Goal: Task Accomplishment & Management: Use online tool/utility

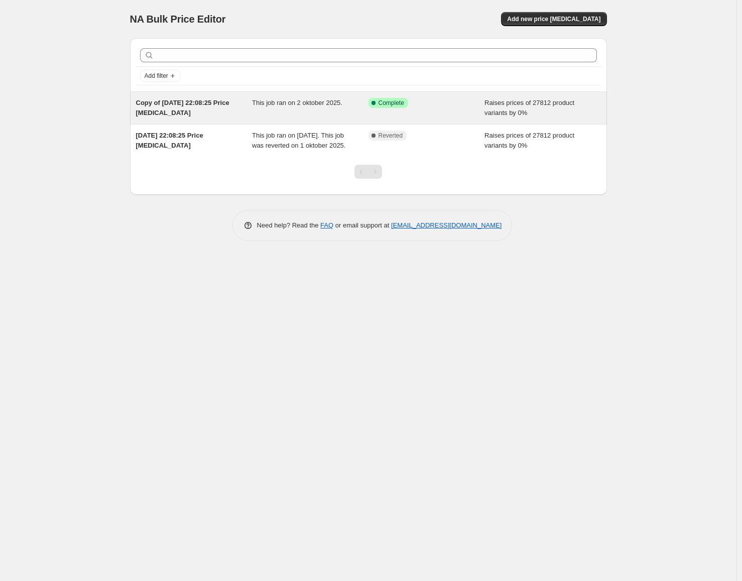
click at [507, 106] on span "Raises prices of 27812 product variants by 0%" at bounding box center [529, 108] width 90 height 18
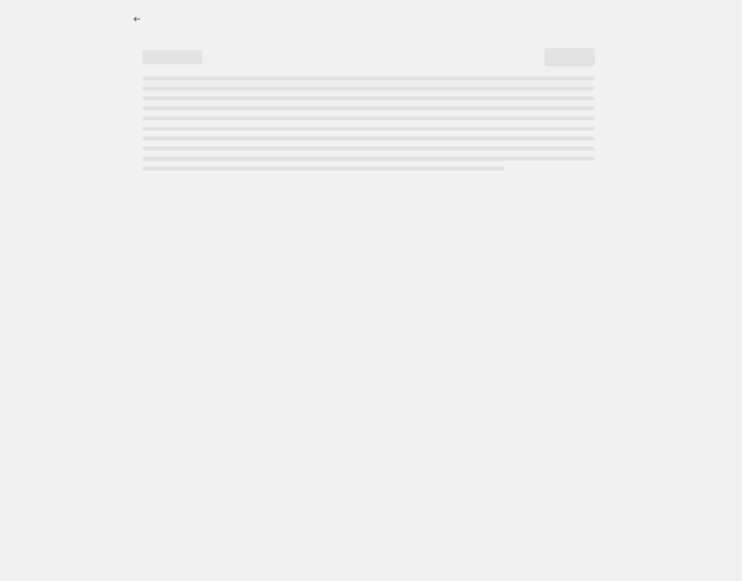
select select "percentage"
select select "no_change"
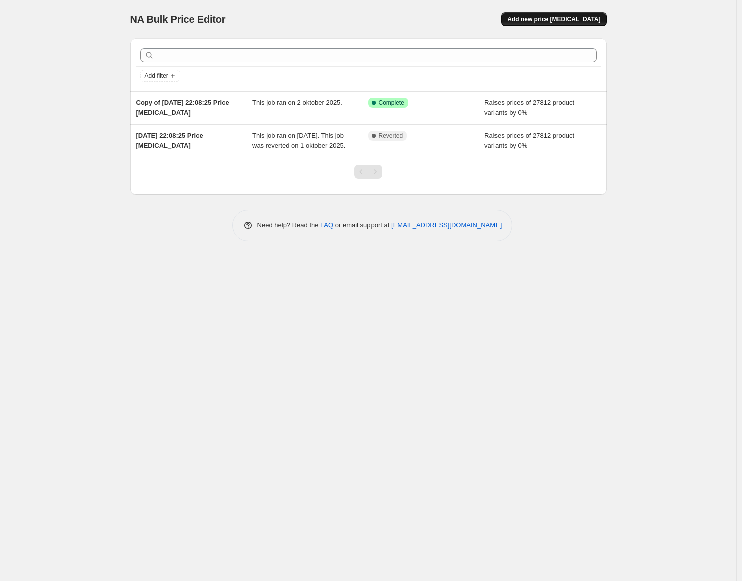
click at [567, 23] on span "Add new price [MEDICAL_DATA]" at bounding box center [553, 19] width 93 height 8
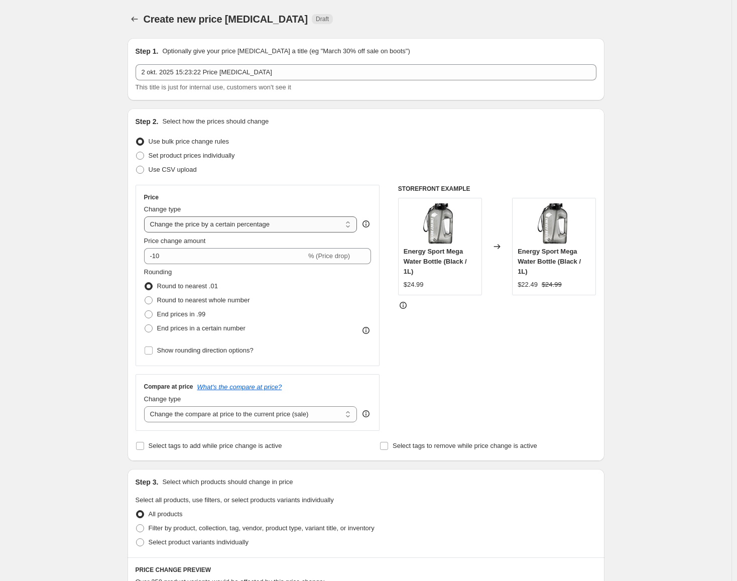
click at [241, 226] on select "Change the price to a certain amount Change the price by a certain amount Chang…" at bounding box center [250, 224] width 213 height 16
select select "no_change"
click at [146, 216] on select "Change the price to a certain amount Change the price by a certain amount Chang…" at bounding box center [250, 224] width 213 height 16
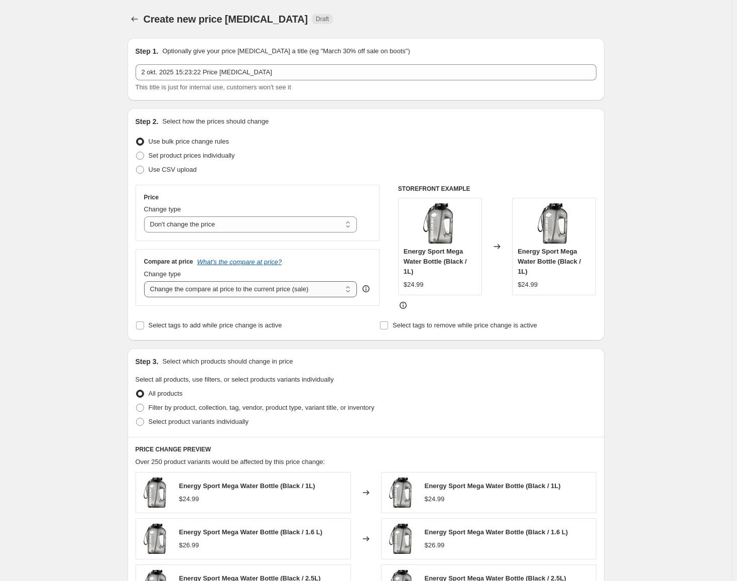
click at [230, 290] on select "Change the compare at price to the current price (sale) Change the compare at p…" at bounding box center [250, 289] width 213 height 16
click at [246, 285] on select "Change the compare at price to the current price (sale) Change the compare at p…" at bounding box center [250, 289] width 213 height 16
click at [221, 288] on select "Change the compare at price to the current price (sale) Change the compare at p…" at bounding box center [250, 289] width 213 height 16
select select "percentage"
click at [146, 281] on select "Change the compare at price to the current price (sale) Change the compare at p…" at bounding box center [250, 289] width 213 height 16
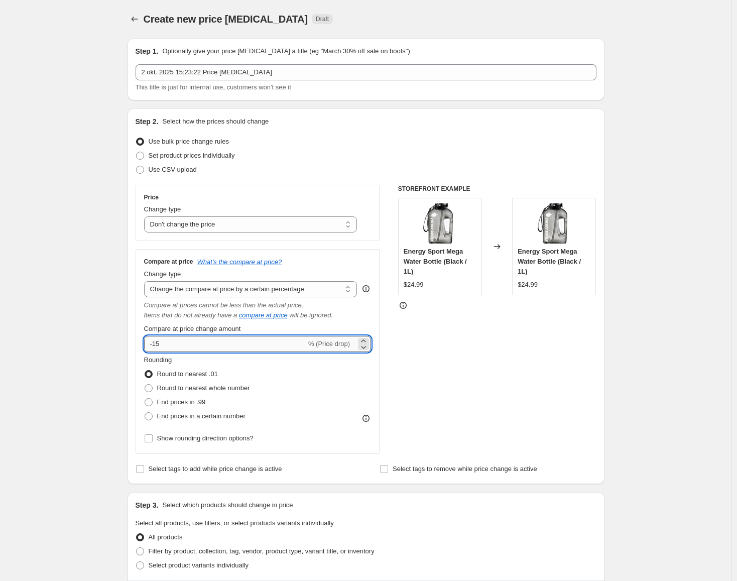
click at [209, 343] on input "-15" at bounding box center [225, 344] width 162 height 16
type input "15"
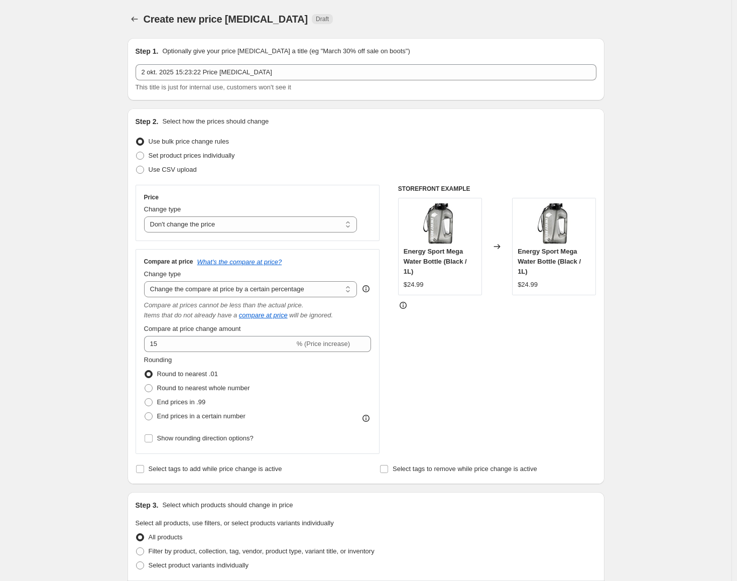
click at [318, 430] on div "Rounding Round to nearest .01 Round to nearest whole number End prices in .99 E…" at bounding box center [257, 400] width 227 height 90
click at [213, 390] on span "Round to nearest whole number" at bounding box center [203, 388] width 93 height 8
click at [145, 384] on input "Round to nearest whole number" at bounding box center [145, 384] width 1 height 1
radio input "true"
click at [186, 368] on label "Round to nearest .01" at bounding box center [181, 374] width 74 height 14
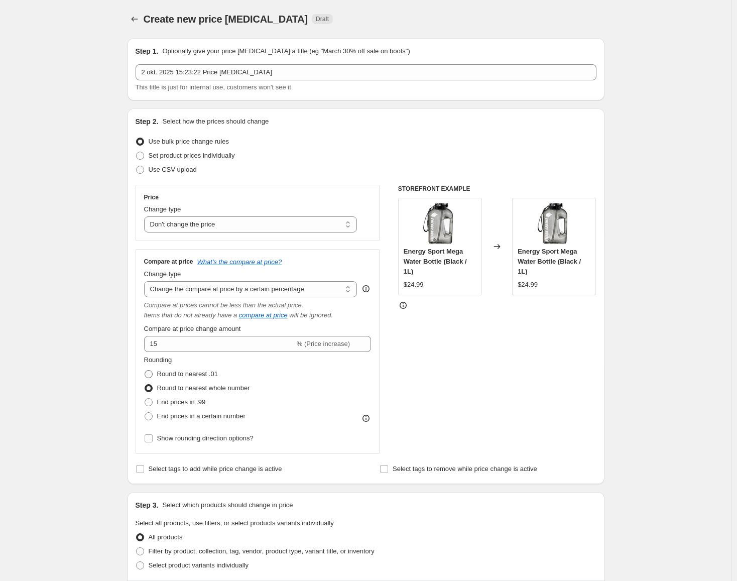
click at [145, 370] on input "Round to nearest .01" at bounding box center [145, 370] width 1 height 1
radio input "true"
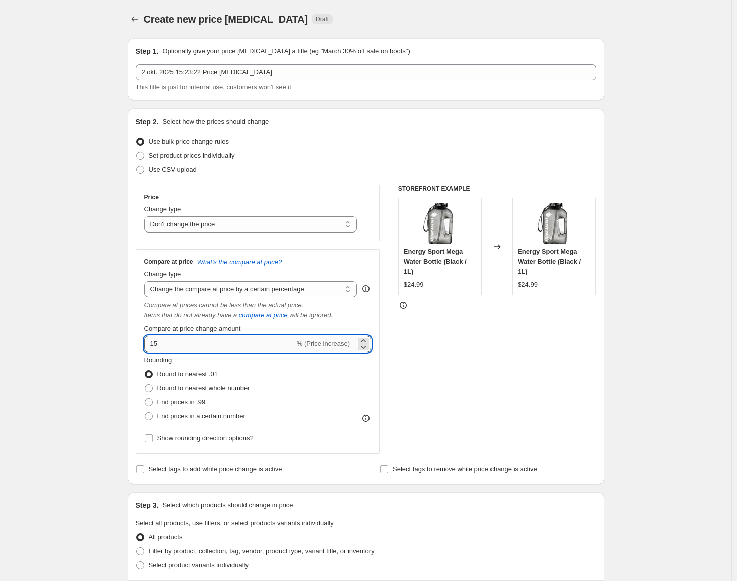
click at [253, 338] on input "15" at bounding box center [219, 344] width 151 height 16
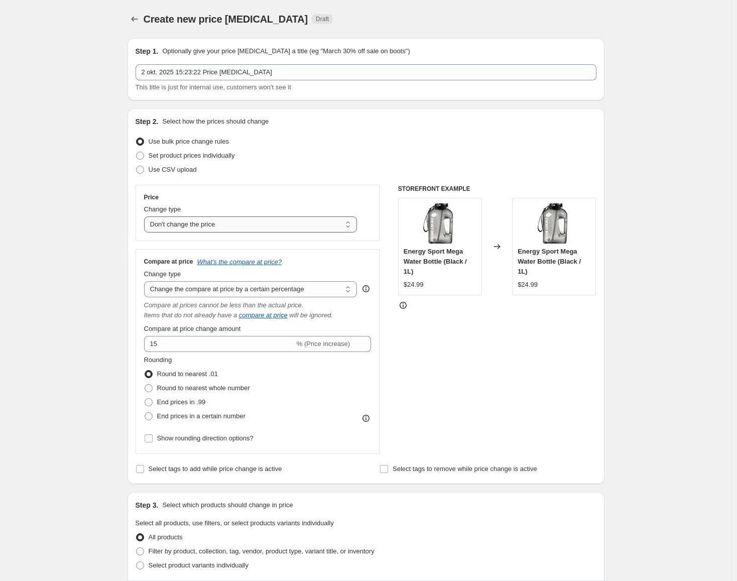
click at [227, 222] on select "Change the price to a certain amount Change the price by a certain amount Chang…" at bounding box center [250, 224] width 213 height 16
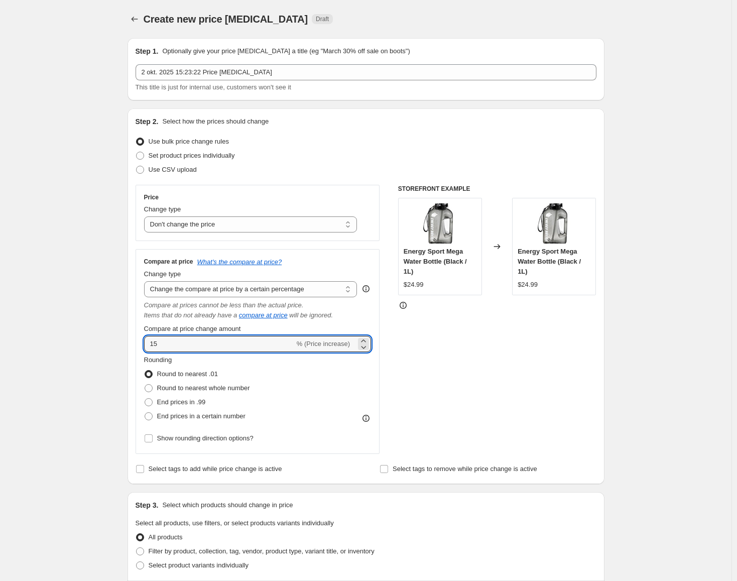
drag, startPoint x: 200, startPoint y: 347, endPoint x: 76, endPoint y: 339, distance: 124.7
click at [87, 336] on div "Create new price [MEDICAL_DATA]. This page is ready Create new price [MEDICAL_D…" at bounding box center [365, 513] width 731 height 1026
type input "0"
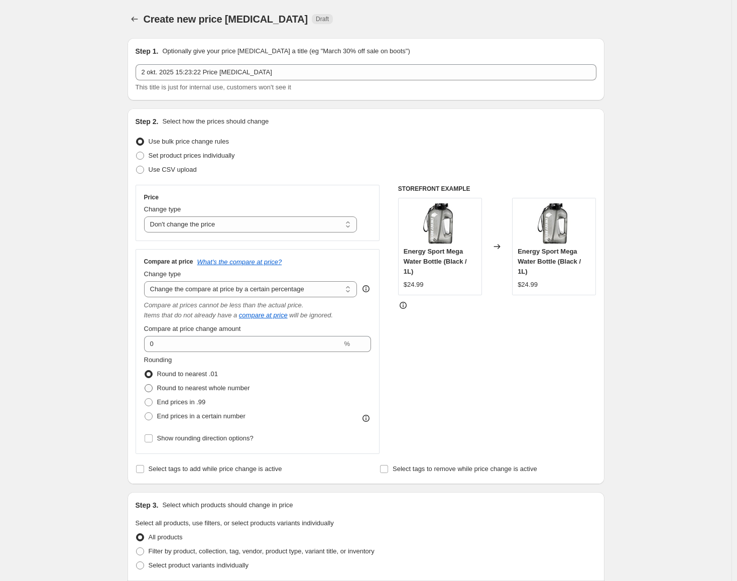
click at [236, 386] on span "Round to nearest whole number" at bounding box center [203, 388] width 93 height 8
click at [145, 384] on input "Round to nearest whole number" at bounding box center [145, 384] width 1 height 1
radio input "true"
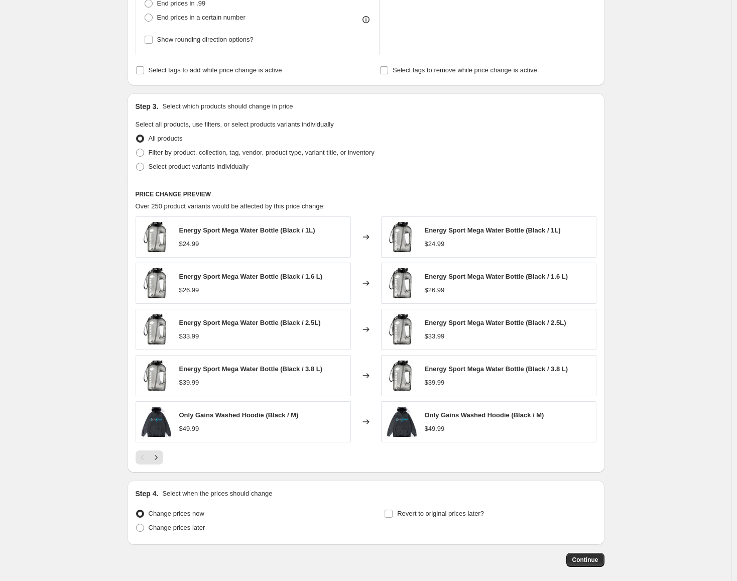
scroll to position [402, 0]
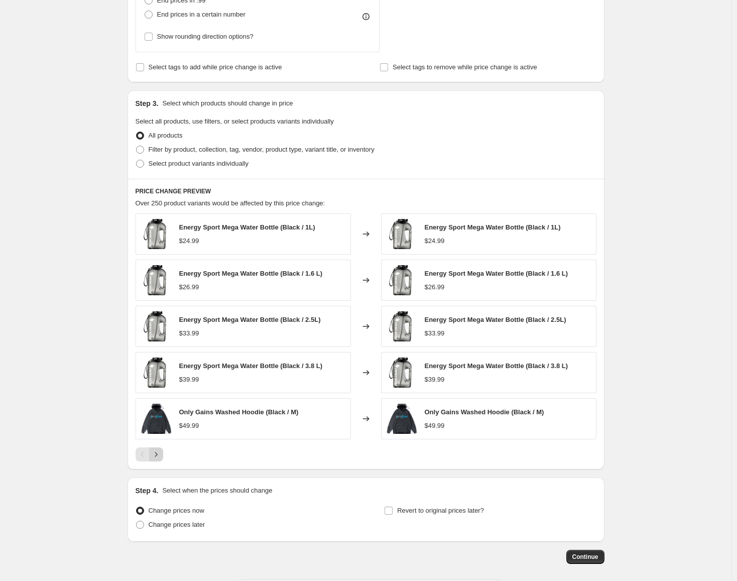
click at [161, 454] on icon "Next" at bounding box center [156, 454] width 10 height 10
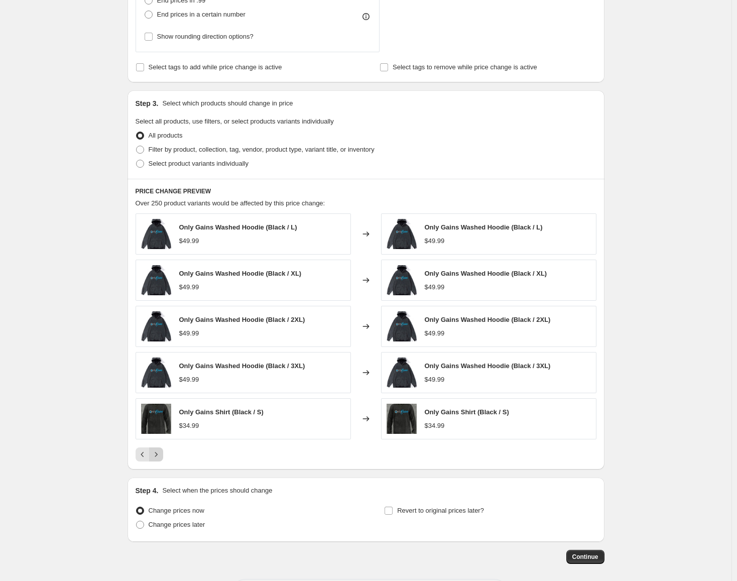
click at [161, 454] on icon "Next" at bounding box center [156, 454] width 10 height 10
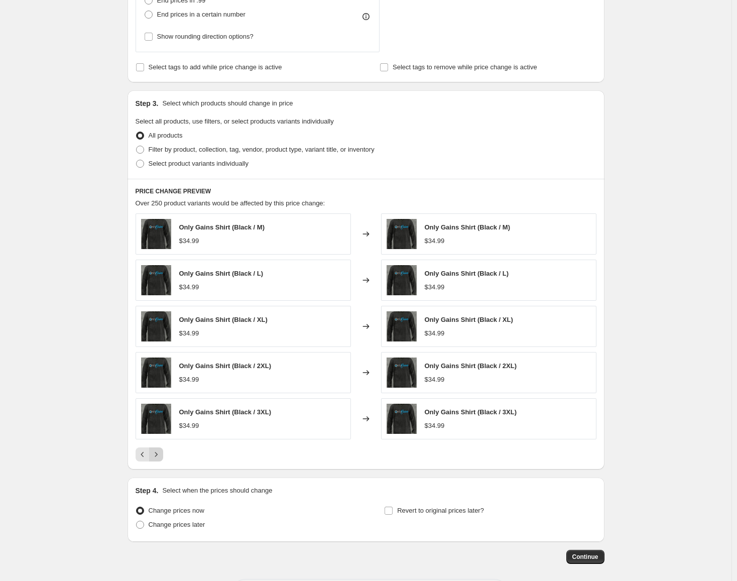
click at [161, 454] on icon "Next" at bounding box center [156, 454] width 10 height 10
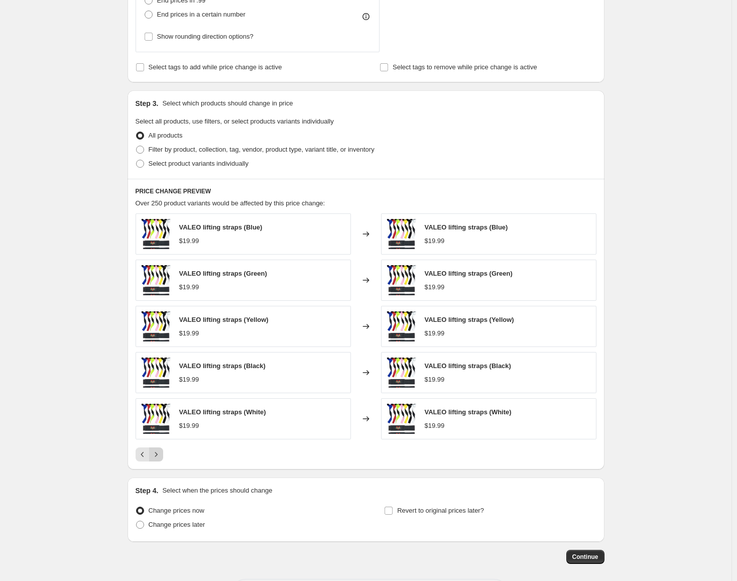
click at [161, 454] on icon "Next" at bounding box center [156, 454] width 10 height 10
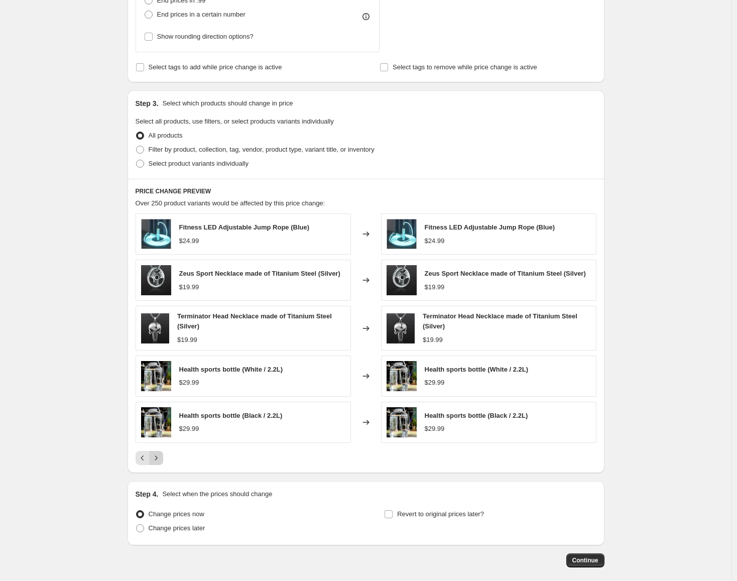
click at [161, 454] on icon "Next" at bounding box center [156, 458] width 10 height 10
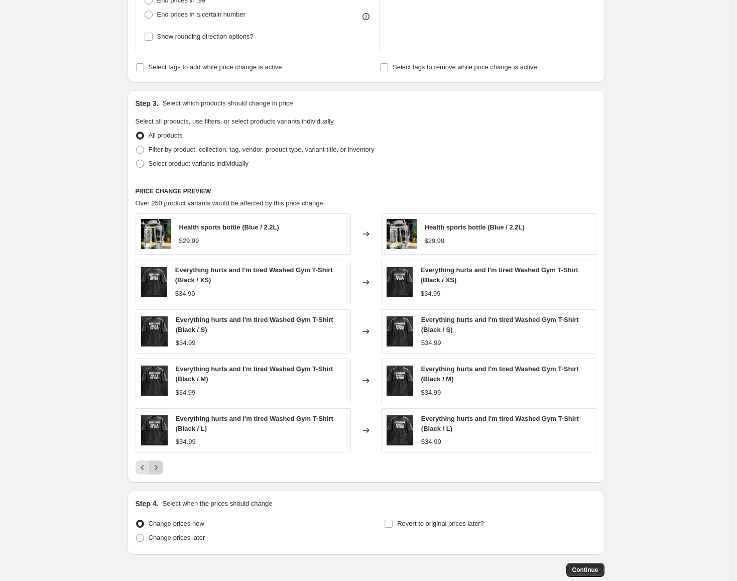
click at [161, 454] on div "Health sports bottle (Blue / 2.2L) $29.99 Changed to Health sports bottle (Blue…" at bounding box center [366, 343] width 461 height 261
click at [161, 463] on icon "Next" at bounding box center [156, 467] width 10 height 10
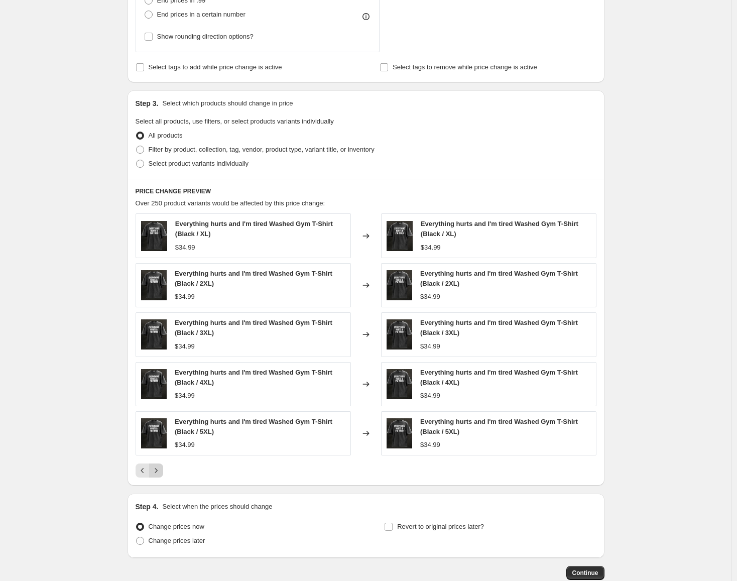
click at [161, 463] on div "Everything hurts and I'm tired Washed Gym T-Shirt (Black / XL) $34.99 Changed t…" at bounding box center [366, 345] width 461 height 264
click at [158, 468] on icon "Next" at bounding box center [156, 470] width 10 height 10
click at [474, 275] on span "Everything hurts and I'm tired Washed Gym T-Shirt (Blue / S)" at bounding box center [501, 279] width 158 height 18
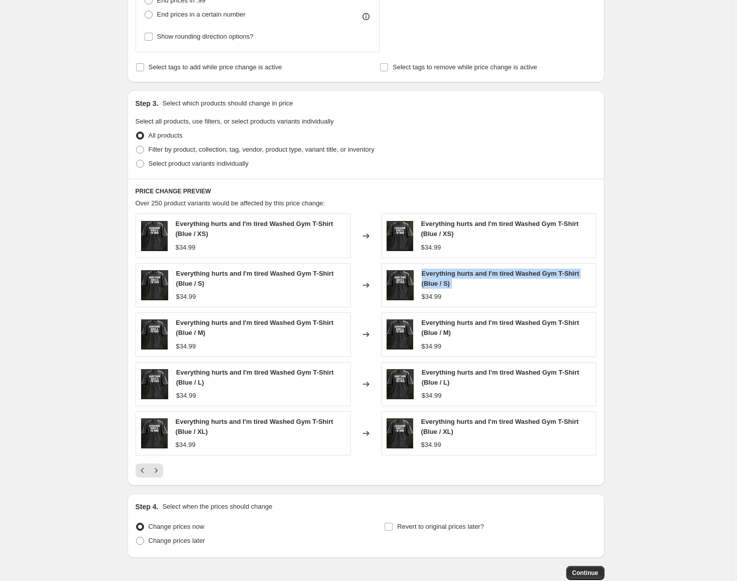
copy span "Everything hurts and I'm tired Washed Gym T-Shirt (Blue / S)"
click at [157, 468] on icon "Next" at bounding box center [156, 470] width 10 height 10
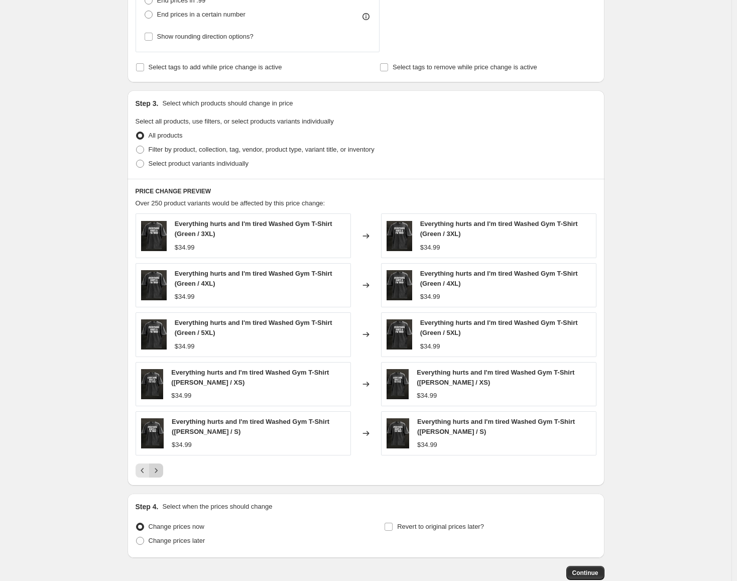
click at [157, 468] on icon "Next" at bounding box center [156, 470] width 10 height 10
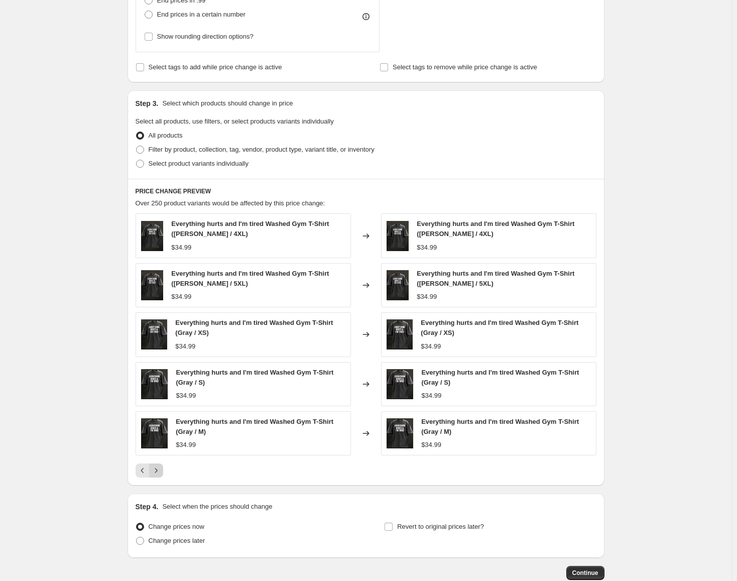
click at [157, 468] on icon "Next" at bounding box center [156, 470] width 10 height 10
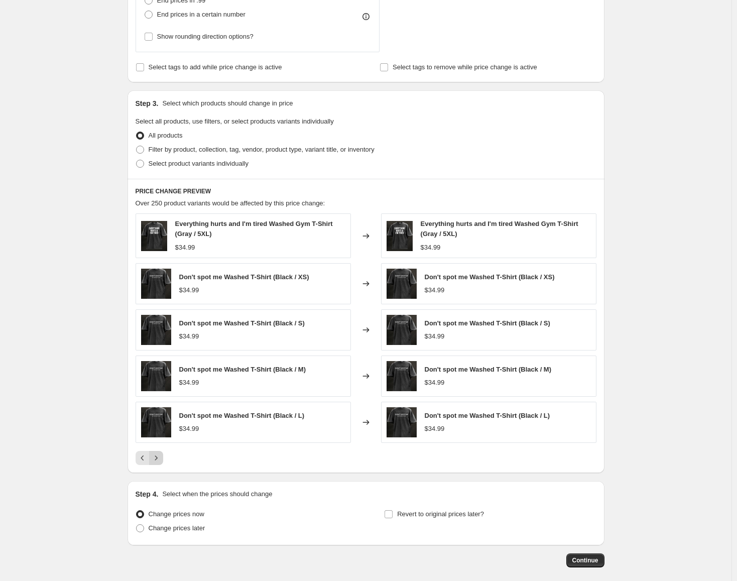
click at [157, 468] on div "PRICE CHANGE PREVIEW Over 250 product variants would be affected by this price …" at bounding box center [365, 326] width 477 height 294
click at [163, 459] on button "Next" at bounding box center [156, 458] width 14 height 14
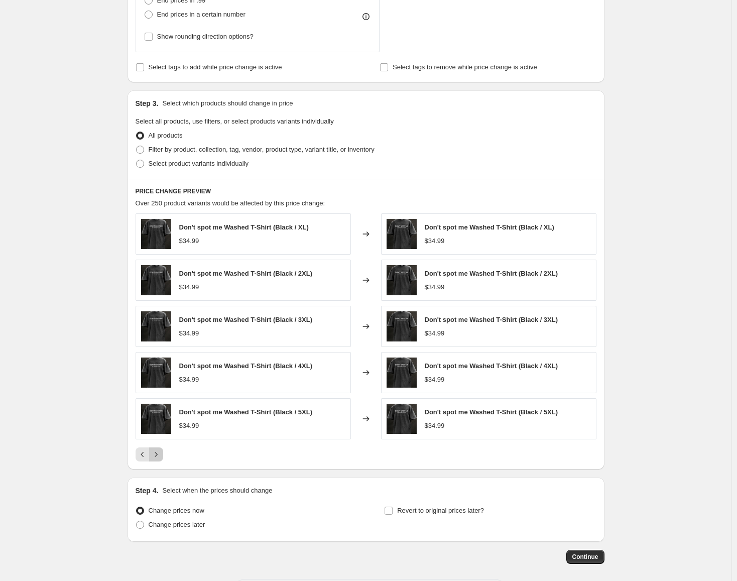
click at [163, 459] on button "Next" at bounding box center [156, 454] width 14 height 14
click at [163, 458] on button "Next" at bounding box center [156, 454] width 14 height 14
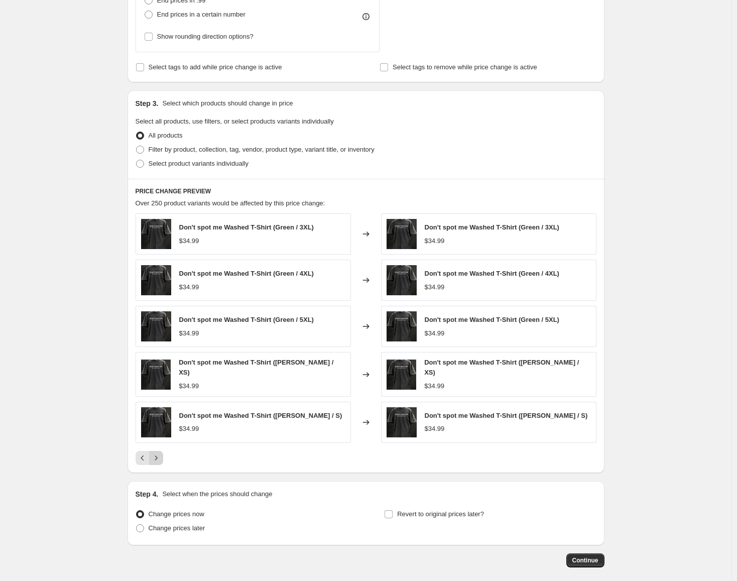
click at [163, 458] on button "Next" at bounding box center [156, 458] width 14 height 14
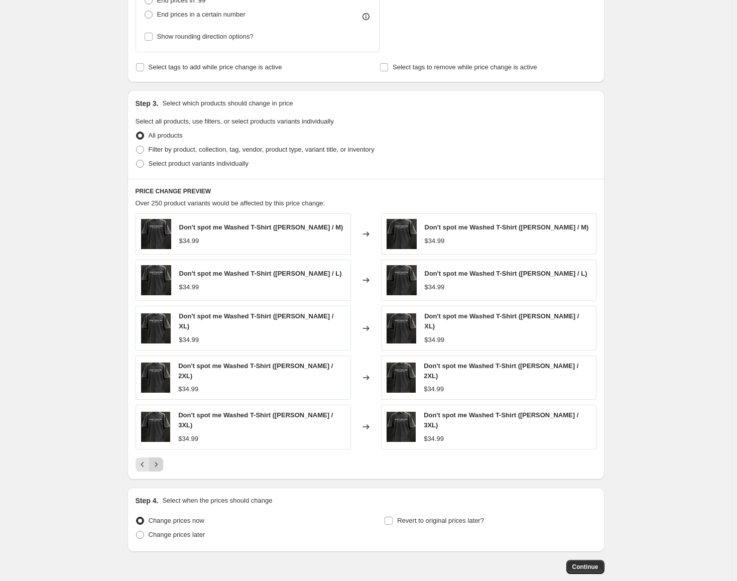
click at [163, 458] on button "Next" at bounding box center [156, 464] width 14 height 14
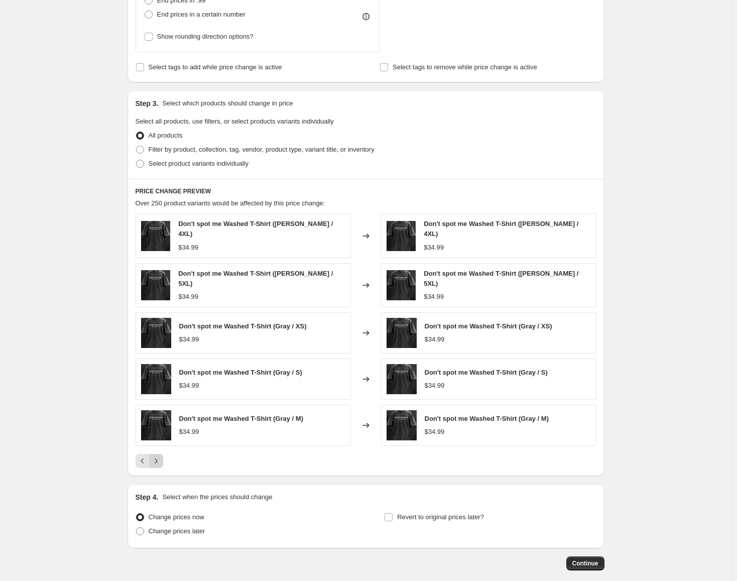
click at [163, 458] on button "Next" at bounding box center [156, 461] width 14 height 14
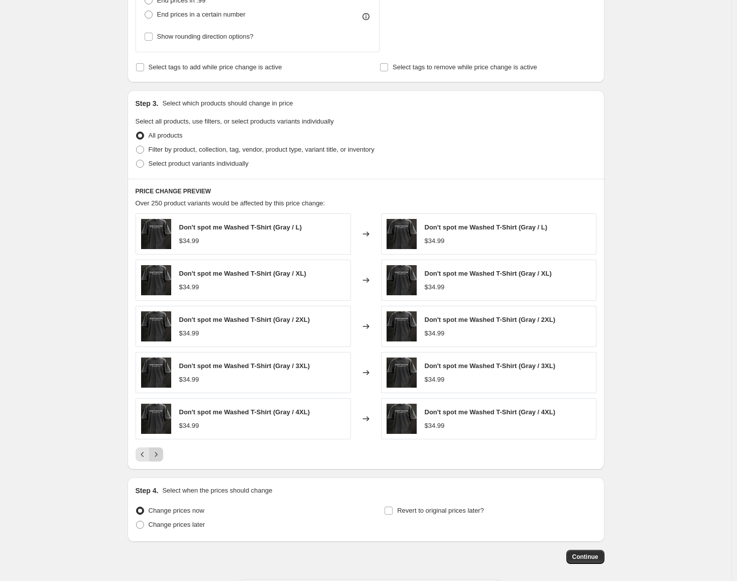
click at [163, 458] on button "Next" at bounding box center [156, 454] width 14 height 14
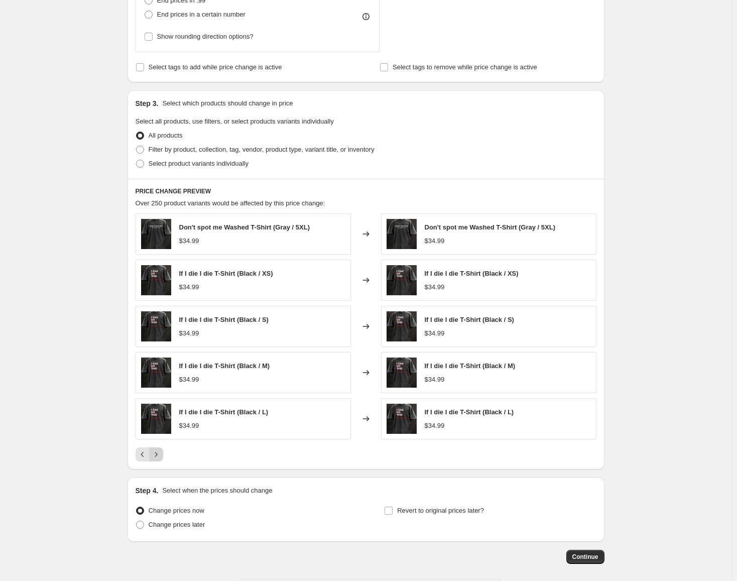
click at [163, 458] on button "Next" at bounding box center [156, 454] width 14 height 14
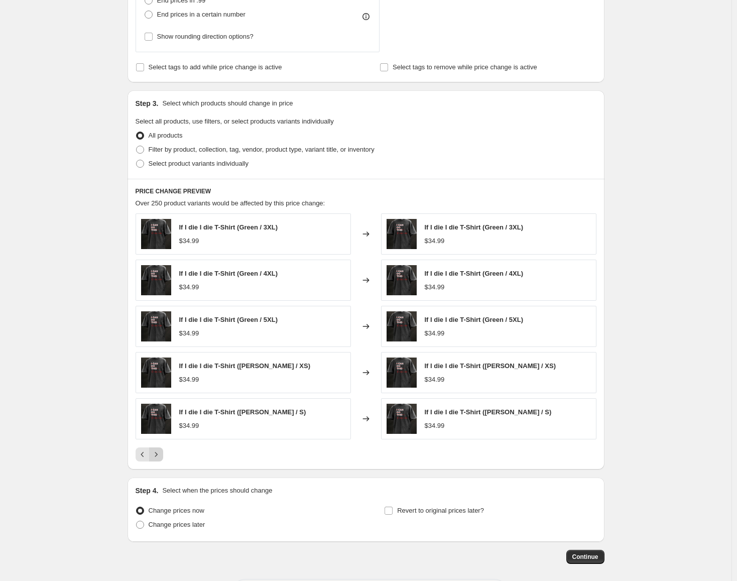
click at [163, 458] on button "Next" at bounding box center [156, 454] width 14 height 14
click at [161, 459] on icon "Next" at bounding box center [156, 454] width 10 height 10
click at [163, 454] on button "Next" at bounding box center [156, 454] width 14 height 14
click at [166, 454] on div at bounding box center [366, 454] width 461 height 14
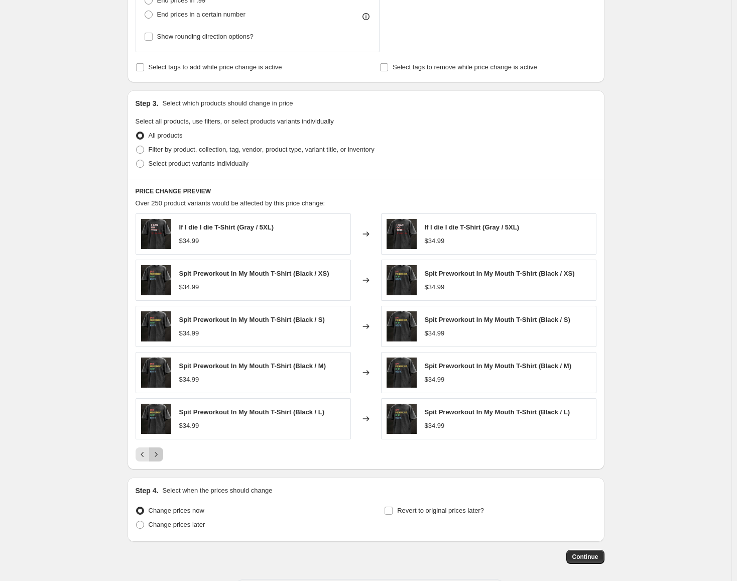
click at [157, 455] on icon "Next" at bounding box center [156, 454] width 3 height 5
click at [161, 455] on icon "Next" at bounding box center [156, 454] width 10 height 10
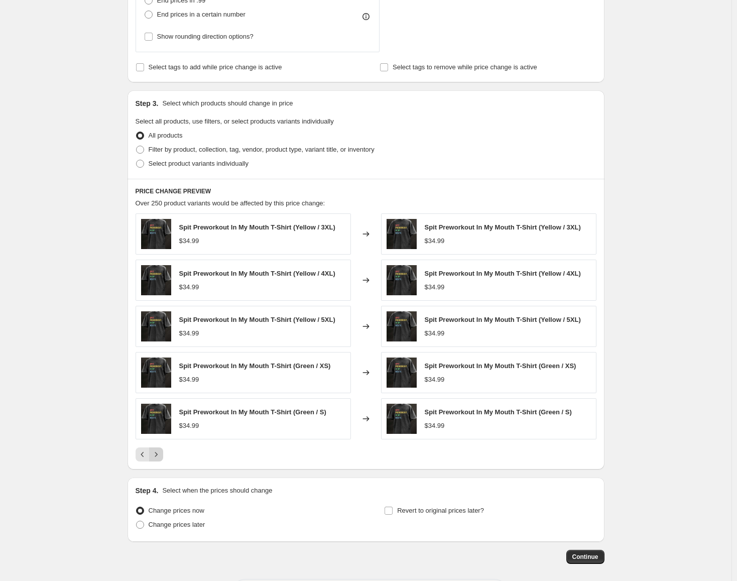
click at [161, 455] on icon "Next" at bounding box center [156, 454] width 10 height 10
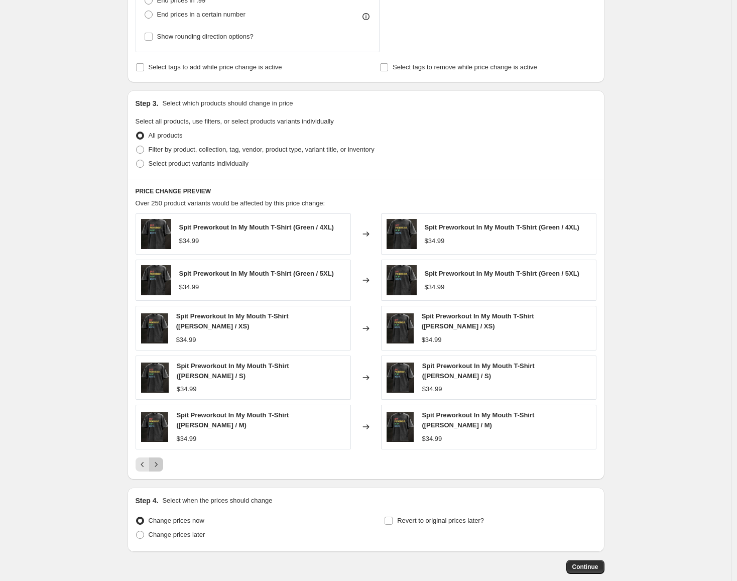
click at [161, 459] on icon "Next" at bounding box center [156, 464] width 10 height 10
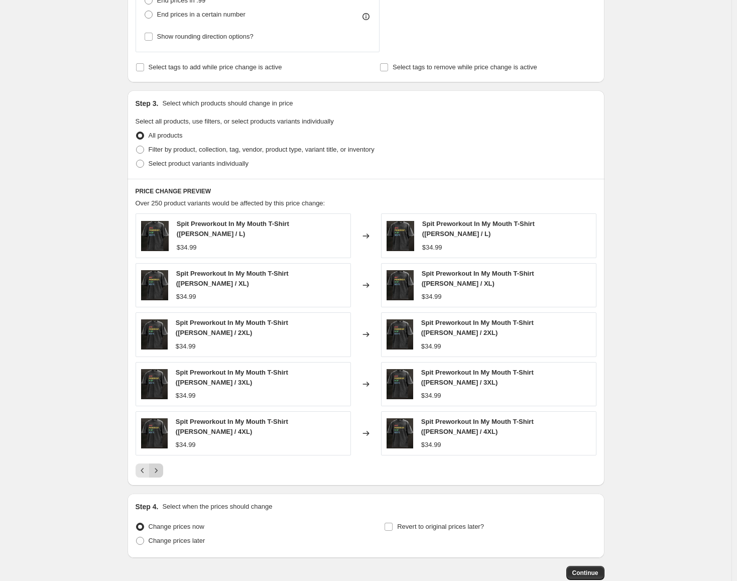
click at [161, 465] on icon "Next" at bounding box center [156, 470] width 10 height 10
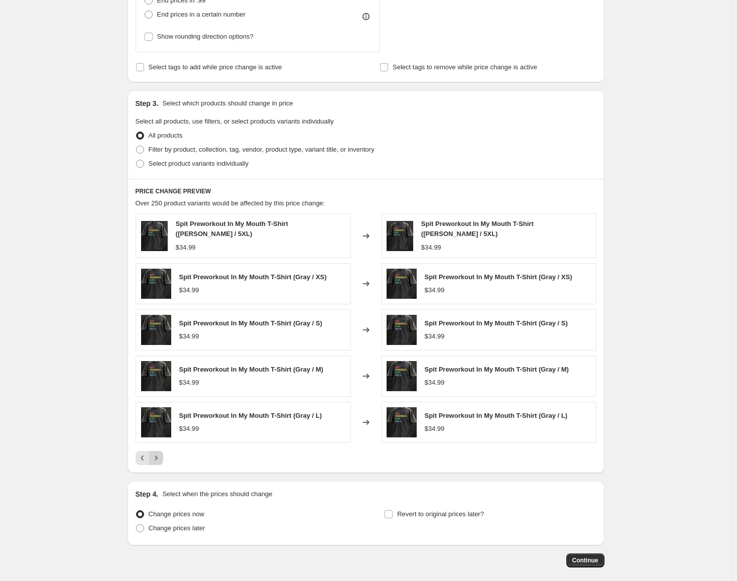
click at [161, 455] on icon "Next" at bounding box center [156, 458] width 10 height 10
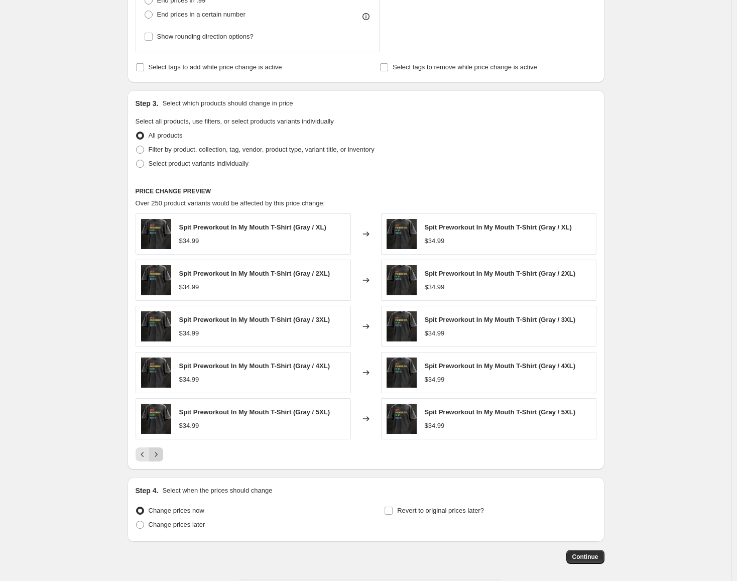
click at [161, 455] on icon "Next" at bounding box center [156, 454] width 10 height 10
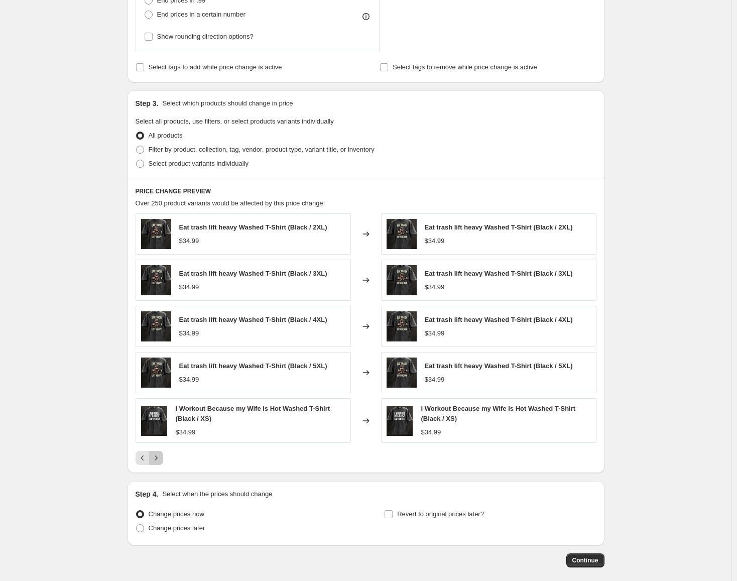
click at [161, 455] on icon "Next" at bounding box center [156, 458] width 10 height 10
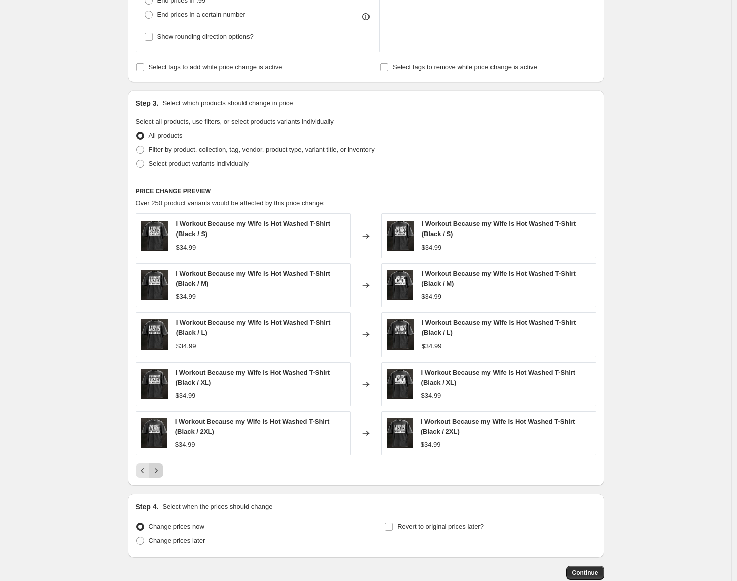
click at [161, 455] on div "I Workout Because my Wife is Hot Washed T-Shirt (Black / 2XL) $34.99" at bounding box center [243, 433] width 215 height 44
click at [156, 465] on button "Next" at bounding box center [156, 470] width 14 height 14
click at [157, 474] on icon "Next" at bounding box center [156, 470] width 10 height 10
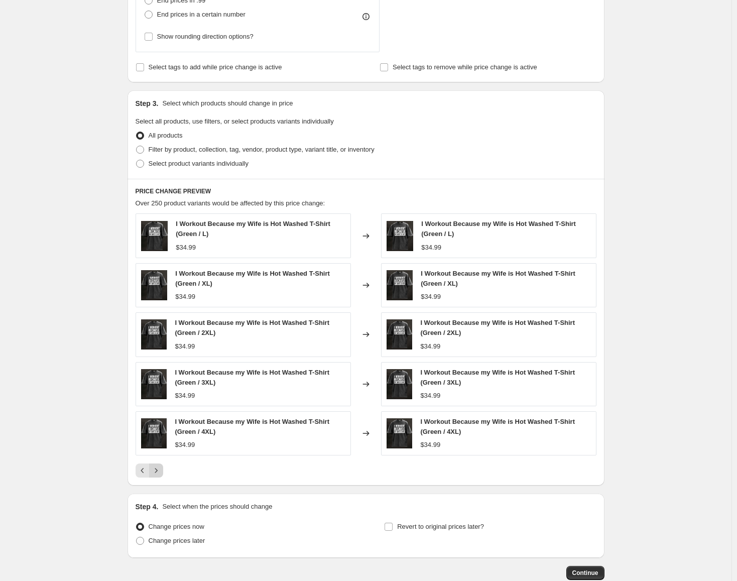
click at [156, 468] on icon "Next" at bounding box center [156, 470] width 10 height 10
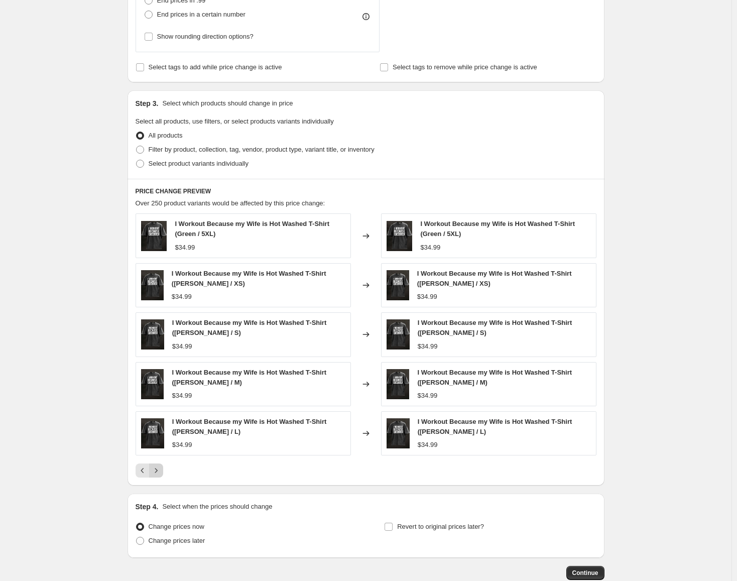
click at [157, 468] on icon "Next" at bounding box center [156, 470] width 10 height 10
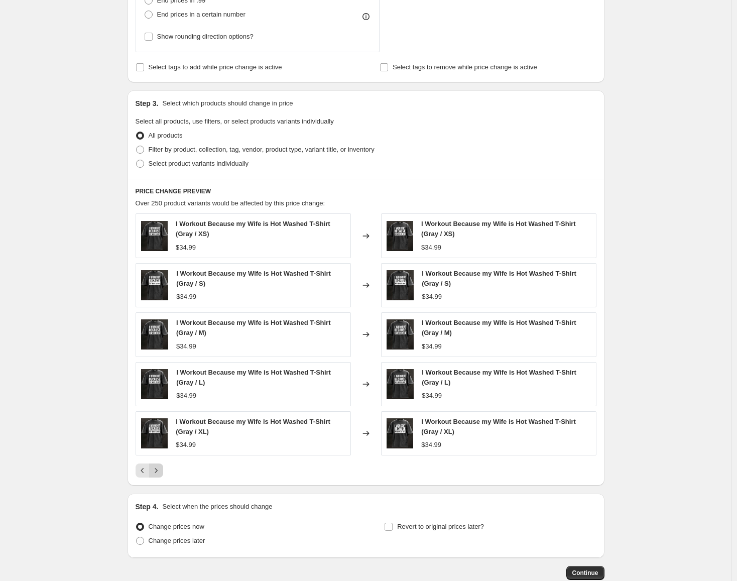
click at [157, 468] on icon "Next" at bounding box center [156, 470] width 10 height 10
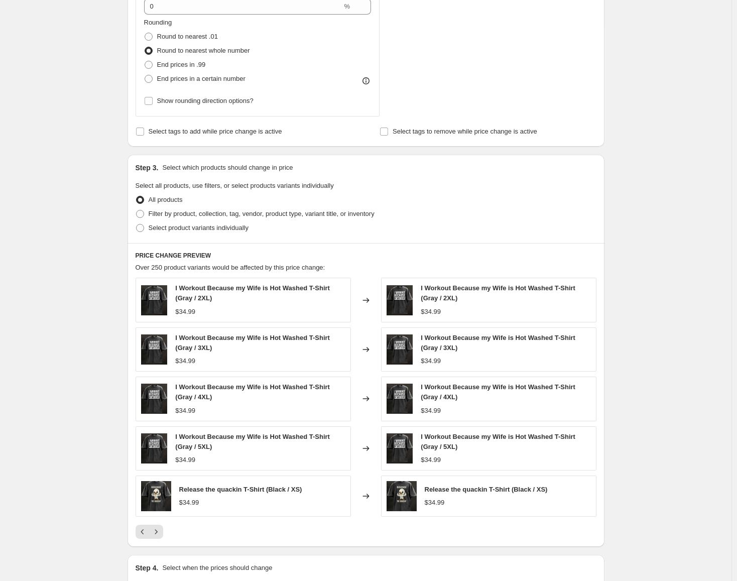
scroll to position [100, 0]
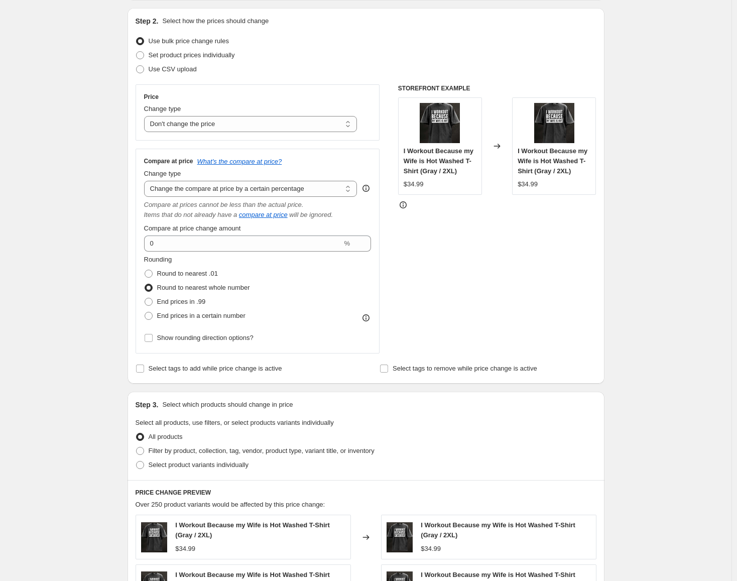
click at [404, 205] on icon at bounding box center [403, 205] width 1 height 3
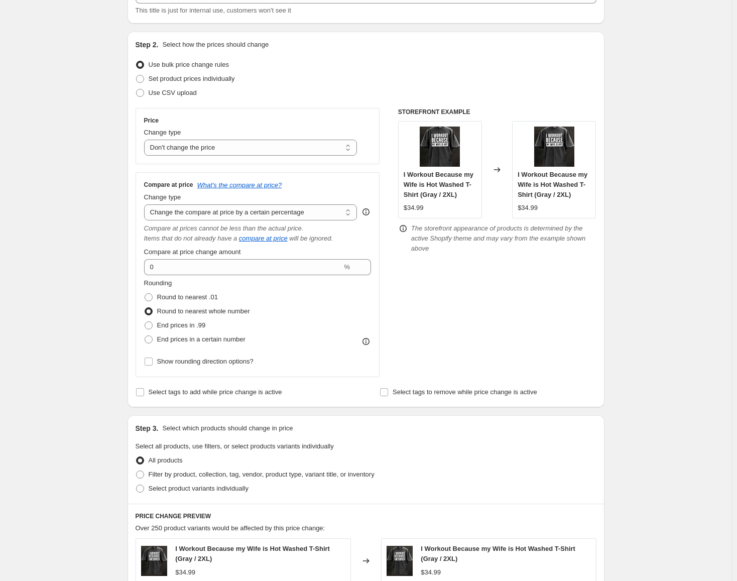
scroll to position [0, 0]
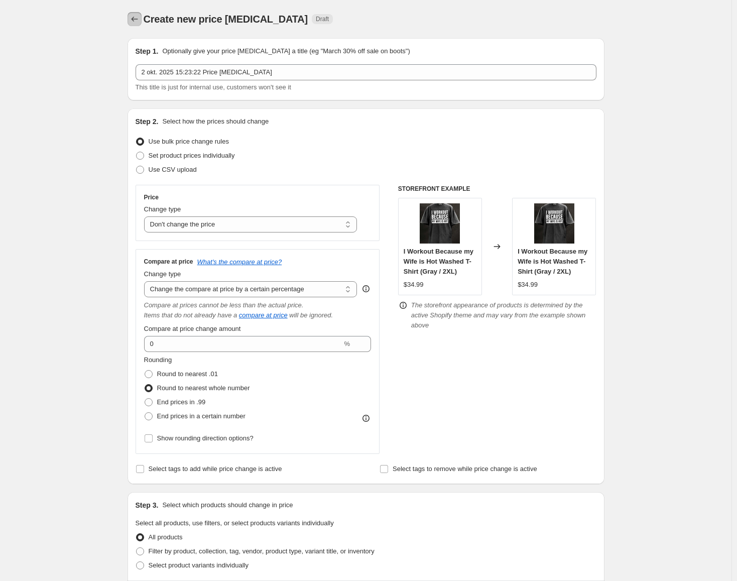
click at [137, 15] on icon "Price change jobs" at bounding box center [134, 19] width 10 height 10
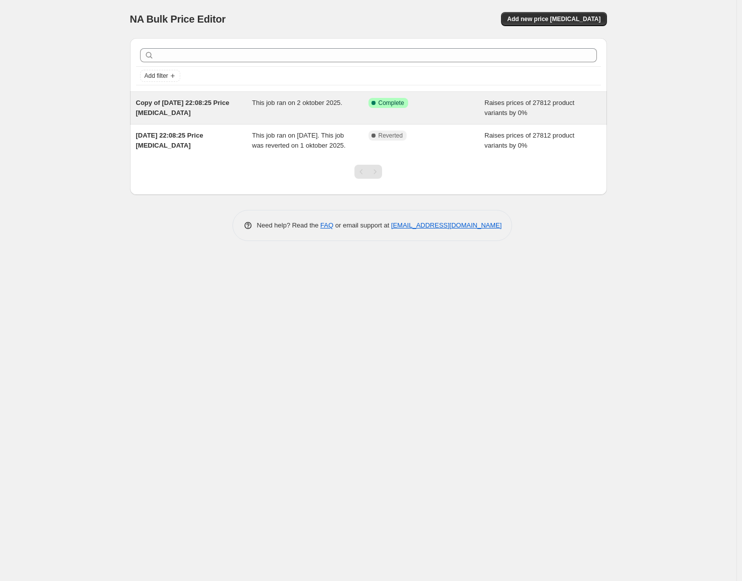
click at [306, 111] on div "This job ran on 2 oktober 2025." at bounding box center [310, 108] width 116 height 20
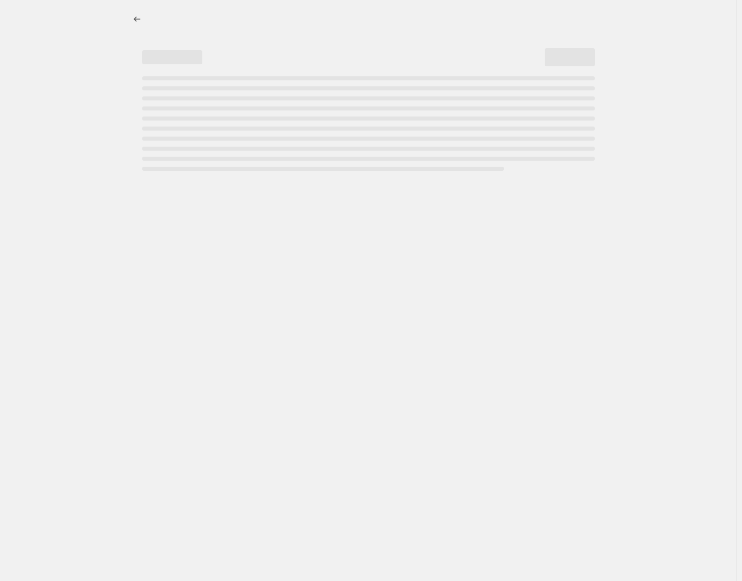
select select "percentage"
select select "no_change"
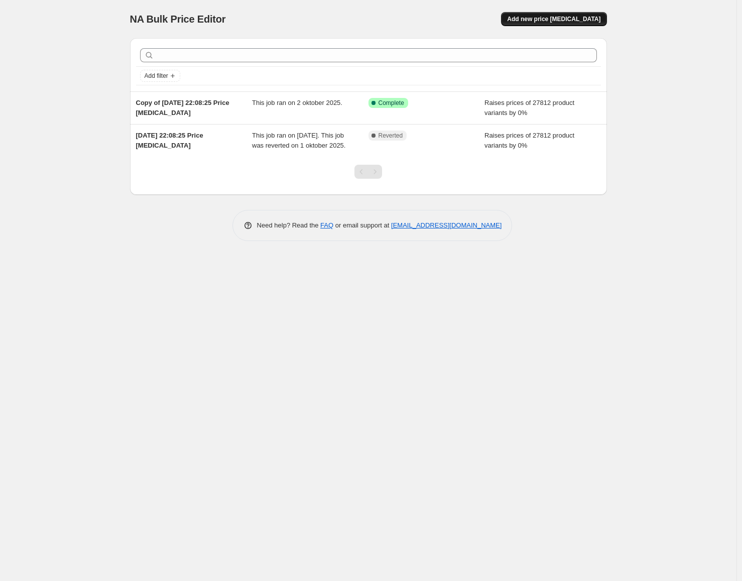
click at [562, 22] on span "Add new price [MEDICAL_DATA]" at bounding box center [553, 19] width 93 height 8
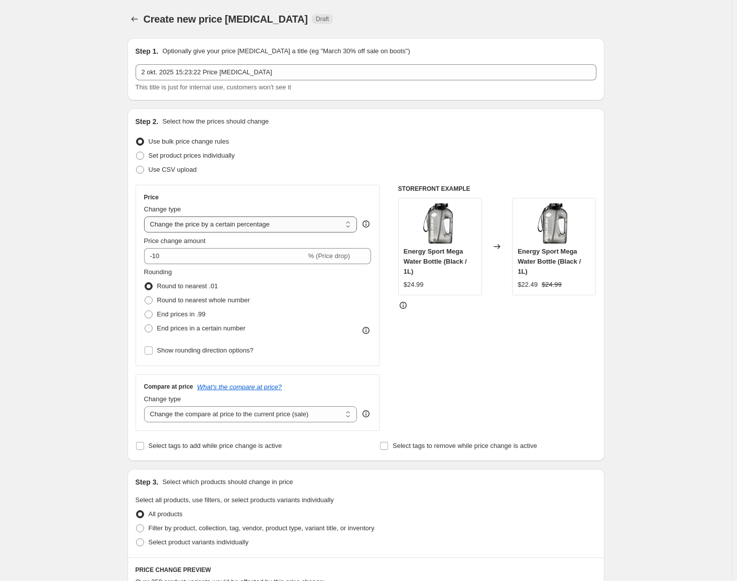
click at [225, 226] on select "Change the price to a certain amount Change the price by a certain amount Chang…" at bounding box center [250, 224] width 213 height 16
select select "no_change"
click at [146, 216] on select "Change the price to a certain amount Change the price by a certain amount Chang…" at bounding box center [250, 224] width 213 height 16
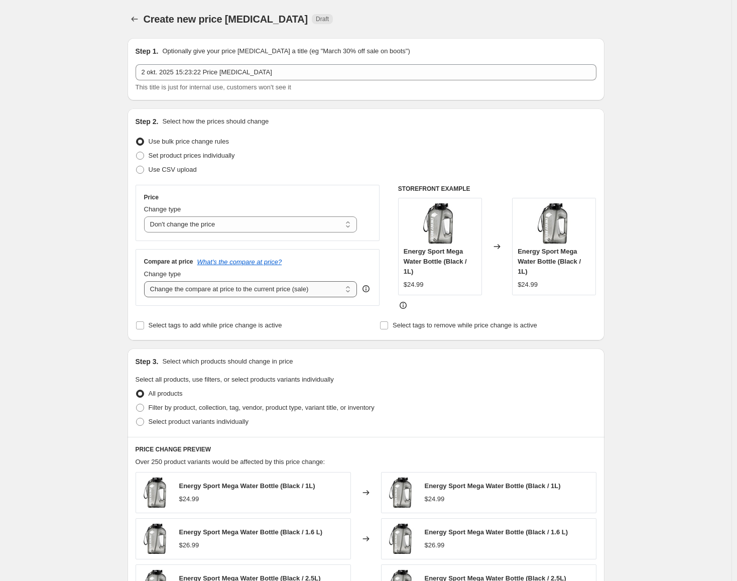
click at [238, 296] on select "Change the compare at price to the current price (sale) Change the compare at p…" at bounding box center [250, 289] width 213 height 16
click at [245, 292] on select "Change the compare at price to the current price (sale) Change the compare at p…" at bounding box center [250, 289] width 213 height 16
select select "by"
click at [146, 281] on select "Change the compare at price to the current price (sale) Change the compare at p…" at bounding box center [250, 289] width 213 height 16
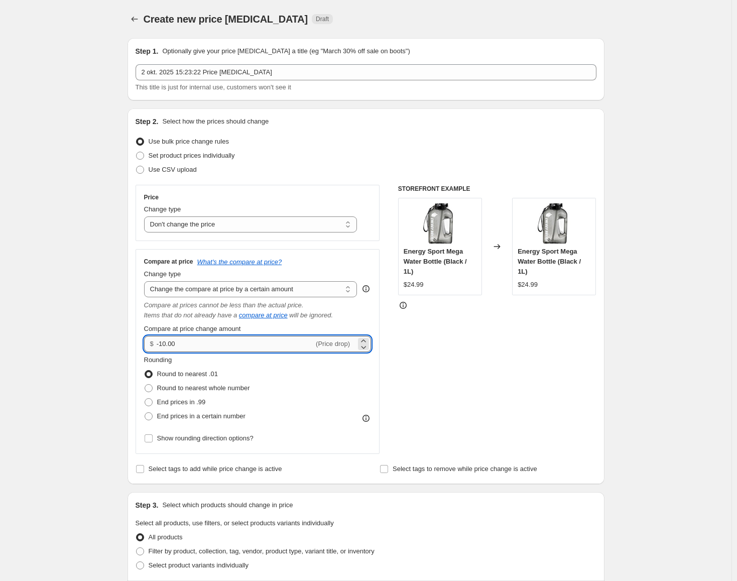
click at [245, 342] on input "-10.00" at bounding box center [235, 344] width 157 height 16
type input "0.00"
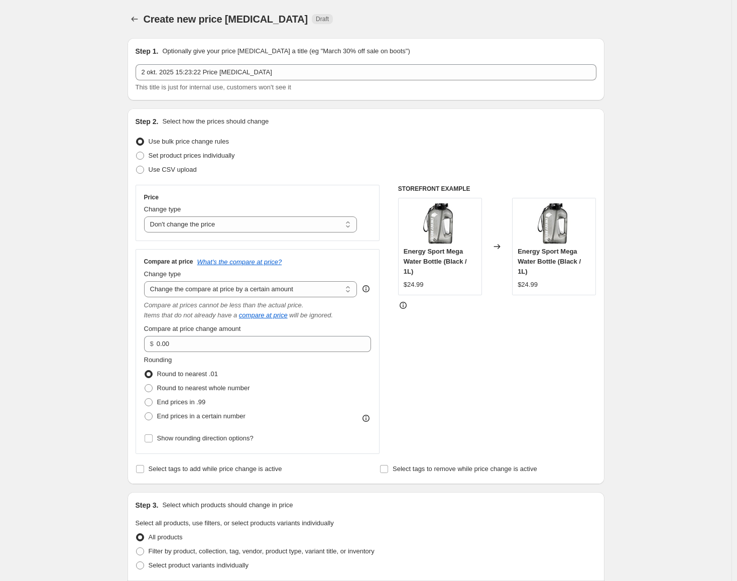
click at [107, 362] on div "Create new price [MEDICAL_DATA]. This page is ready Create new price [MEDICAL_D…" at bounding box center [365, 513] width 731 height 1026
click at [194, 405] on span "End prices in .99" at bounding box center [181, 402] width 49 height 8
click at [145, 399] on input "End prices in .99" at bounding box center [145, 398] width 1 height 1
radio input "true"
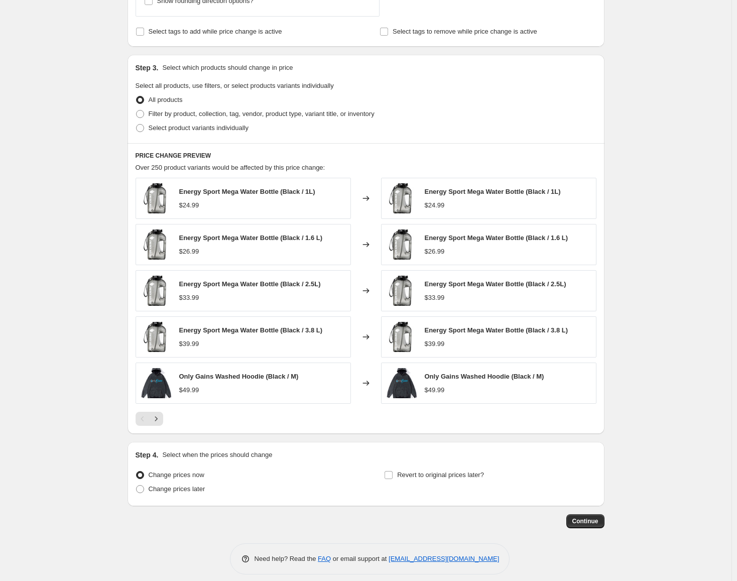
scroll to position [446, 0]
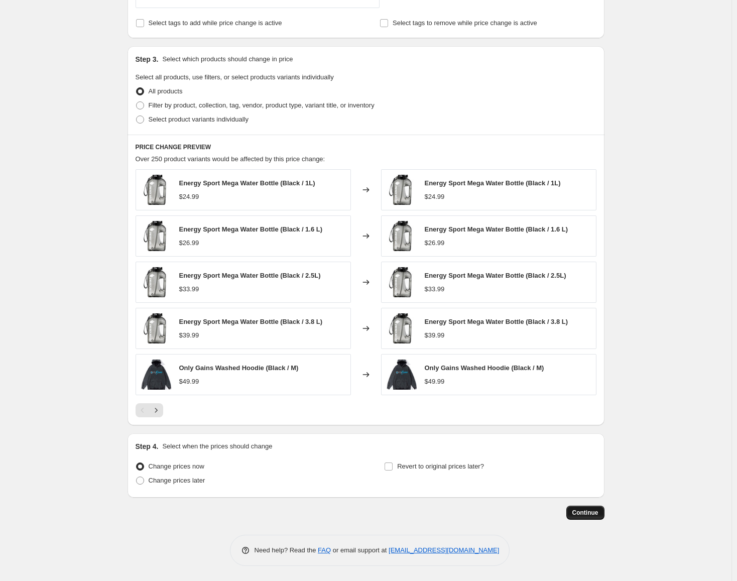
click at [588, 511] on span "Continue" at bounding box center [585, 512] width 26 height 8
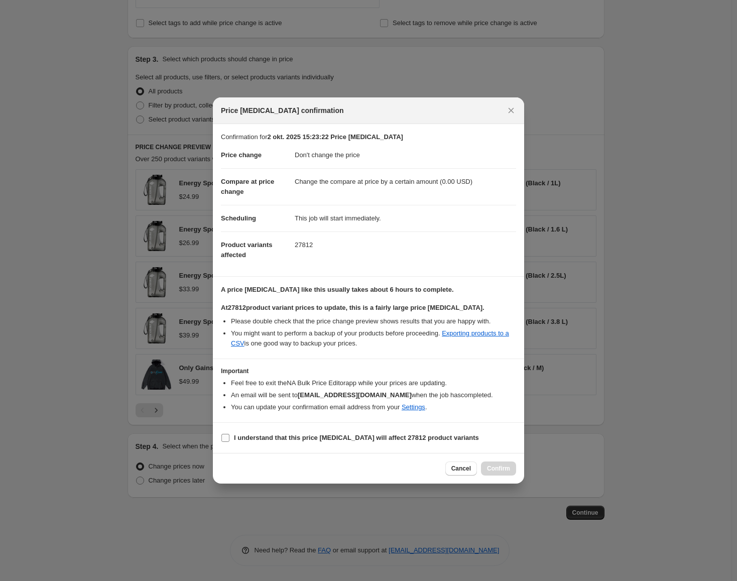
click at [336, 436] on b "I understand that this price [MEDICAL_DATA] will affect 27812 product variants" at bounding box center [356, 438] width 245 height 8
click at [229, 436] on input "I understand that this price [MEDICAL_DATA] will affect 27812 product variants" at bounding box center [225, 438] width 8 height 8
checkbox input "true"
click at [505, 469] on span "Confirm" at bounding box center [498, 468] width 23 height 8
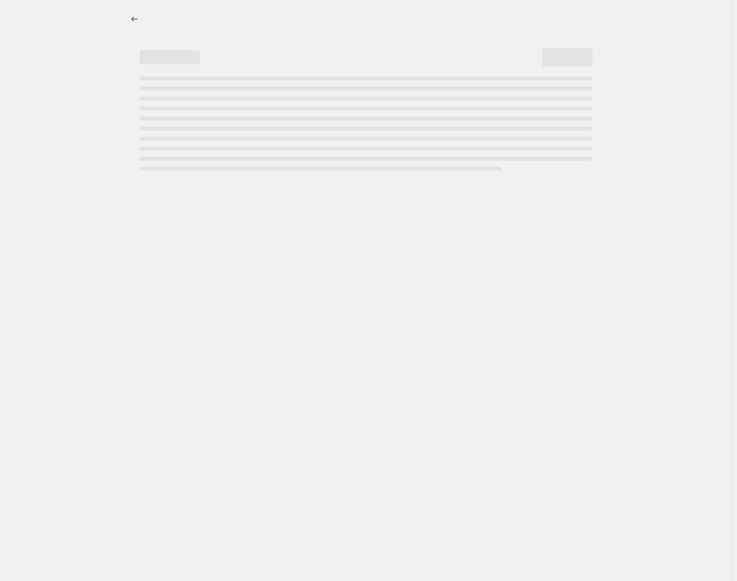
select select "no_change"
select select "by"
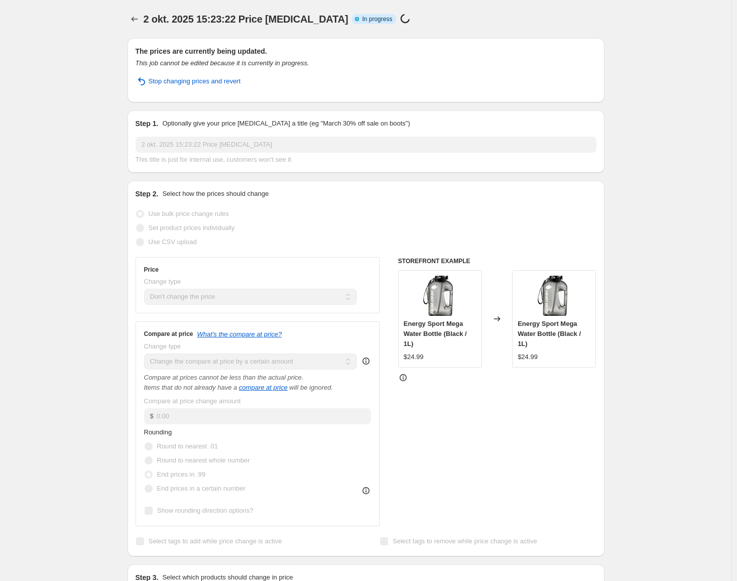
drag, startPoint x: 802, startPoint y: 332, endPoint x: 760, endPoint y: 200, distance: 139.1
